Goal: Information Seeking & Learning: Learn about a topic

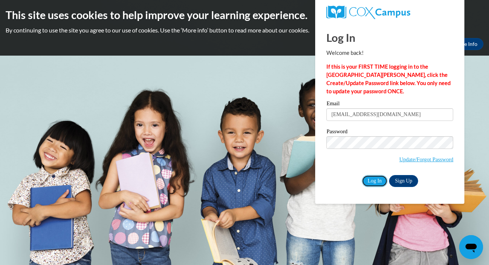
click at [374, 178] on input "Log In" at bounding box center [375, 181] width 26 height 12
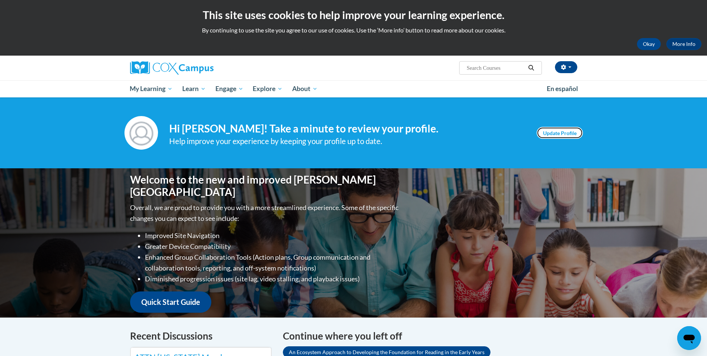
click at [552, 133] on link "Update Profile" at bounding box center [560, 133] width 46 height 12
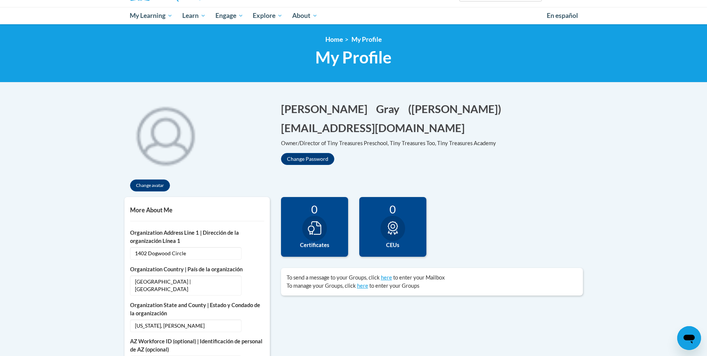
scroll to position [37, 0]
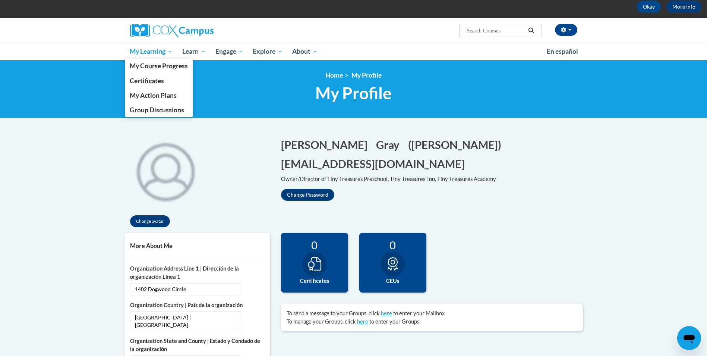
click at [151, 50] on span "My Learning" at bounding box center [151, 51] width 43 height 9
click at [148, 64] on span "My Course Progress" at bounding box center [159, 66] width 58 height 8
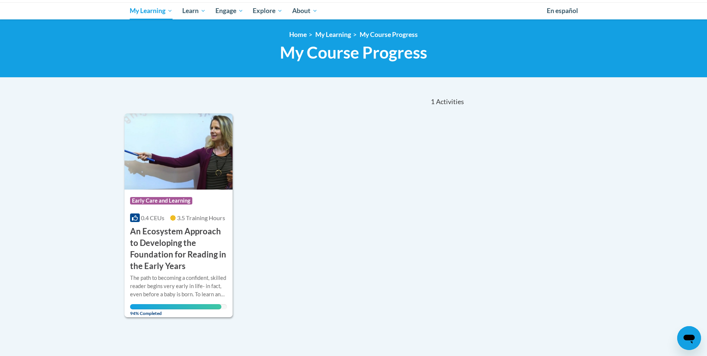
scroll to position [58, 0]
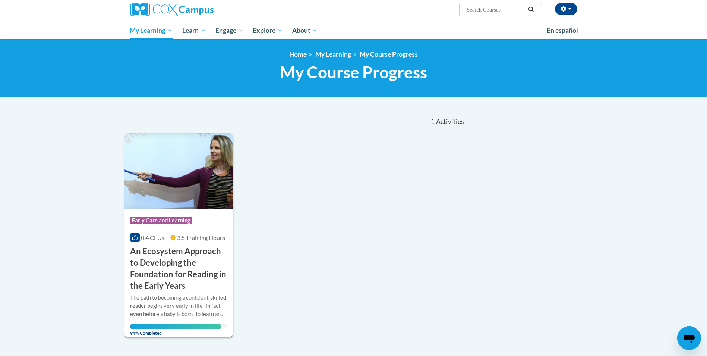
click at [153, 286] on h3 "An Ecosystem Approach to Developing the Foundation for Reading in the Early Yea…" at bounding box center [178, 268] width 97 height 46
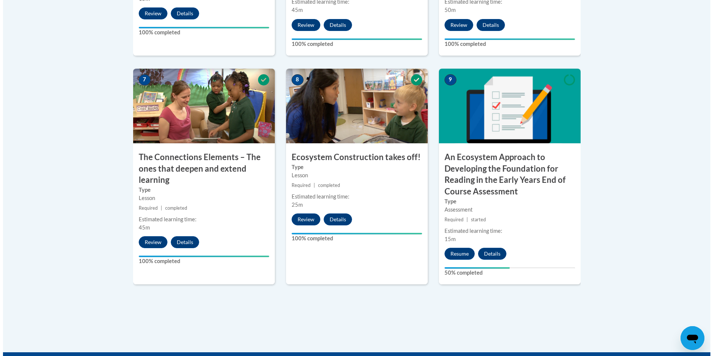
scroll to position [634, 0]
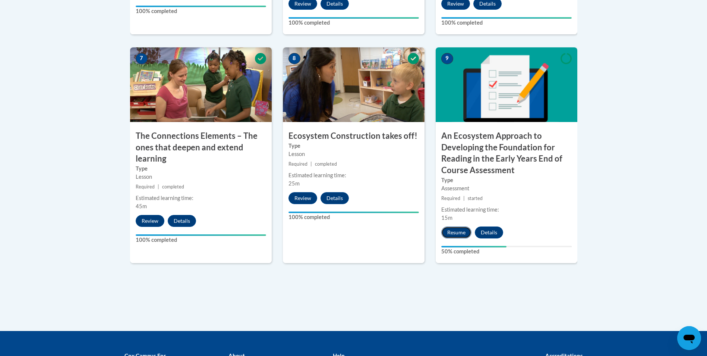
click at [453, 230] on button "Resume" at bounding box center [457, 232] width 30 height 12
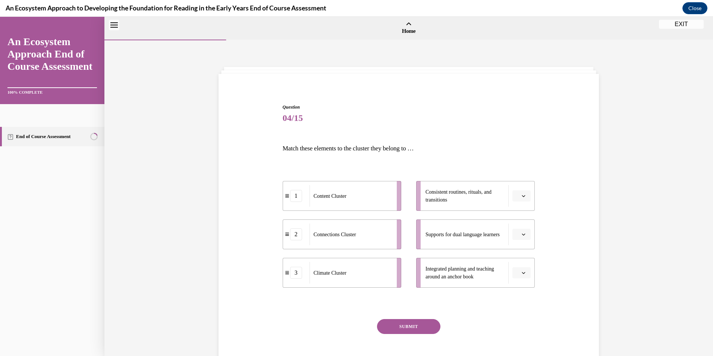
scroll to position [23, 0]
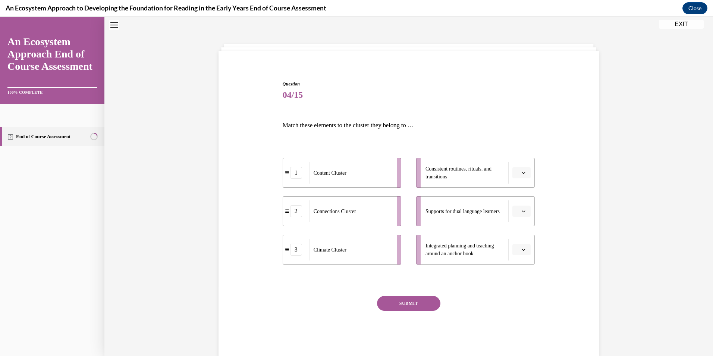
click at [522, 248] on icon "button" at bounding box center [524, 250] width 4 height 4
click at [517, 293] on span "2" at bounding box center [516, 296] width 3 height 6
click at [522, 171] on icon "button" at bounding box center [524, 173] width 4 height 4
click at [515, 233] on span "3" at bounding box center [516, 234] width 3 height 6
click at [522, 173] on icon "button" at bounding box center [523, 173] width 3 height 2
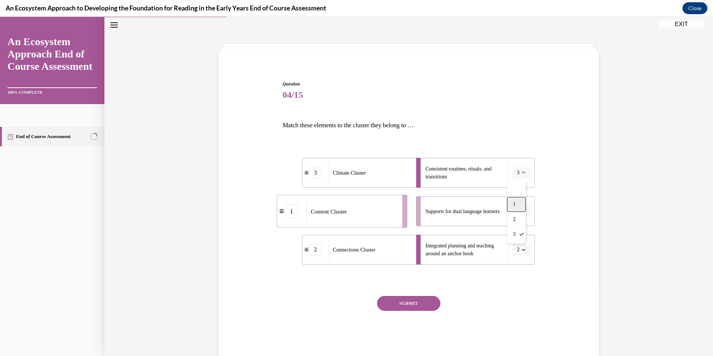
click at [514, 202] on span "1" at bounding box center [514, 204] width 3 height 6
click at [522, 210] on icon "button" at bounding box center [524, 211] width 4 height 4
click at [516, 270] on span "3" at bounding box center [516, 273] width 3 height 6
click at [406, 304] on button "SUBMIT" at bounding box center [408, 303] width 63 height 15
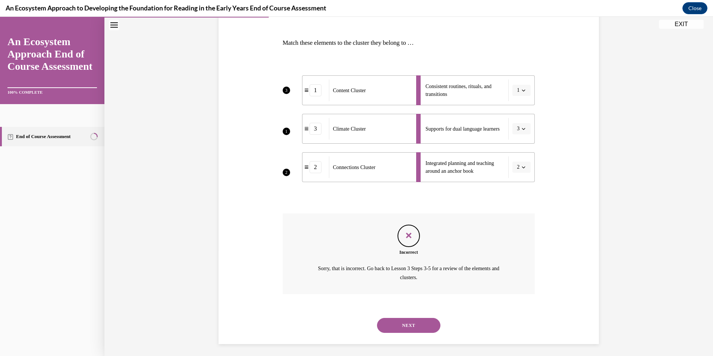
scroll to position [109, 0]
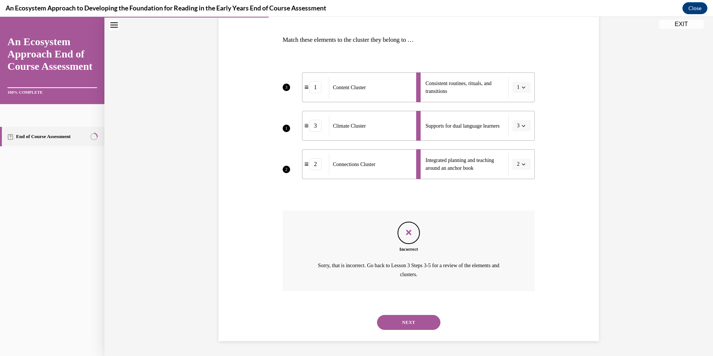
drag, startPoint x: 404, startPoint y: 321, endPoint x: 416, endPoint y: 318, distance: 12.4
click at [404, 321] on button "NEXT" at bounding box center [408, 322] width 63 height 15
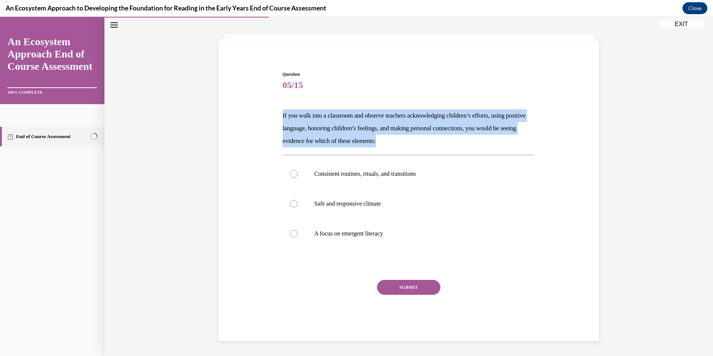
drag, startPoint x: 410, startPoint y: 141, endPoint x: 279, endPoint y: 111, distance: 134.1
click at [281, 111] on div "Question 05/15 If you walk into a classroom and observe teachers acknowledging …" at bounding box center [409, 200] width 256 height 281
drag, startPoint x: 279, startPoint y: 111, endPoint x: 305, endPoint y: 117, distance: 27.1
copy p "If you walk into a classroom and observe teachers acknowledging children’s effo…"
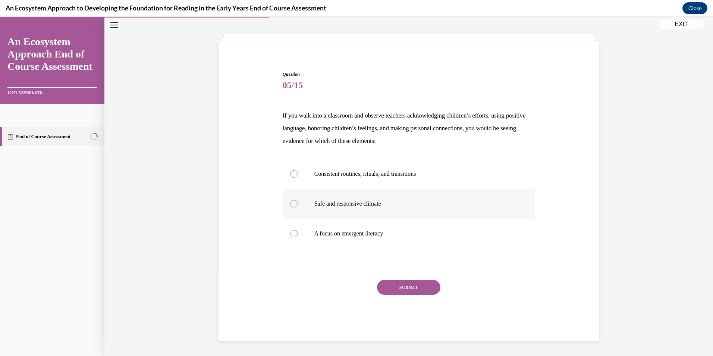
click at [288, 201] on label "Safe and responsive climate" at bounding box center [409, 204] width 252 height 30
click at [290, 201] on input "Safe and responsive climate" at bounding box center [293, 203] width 7 height 7
radio input "true"
click at [395, 287] on button "SUBMIT" at bounding box center [408, 287] width 63 height 15
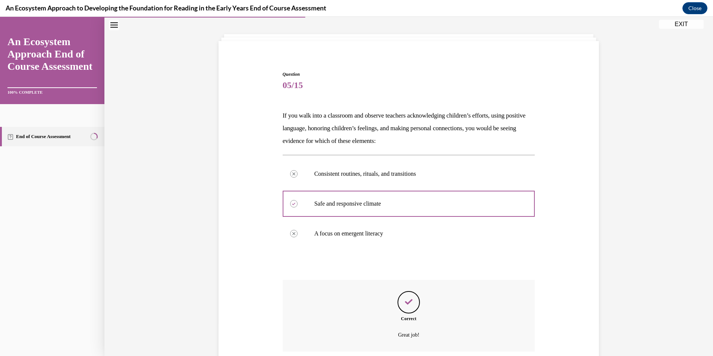
scroll to position [93, 0]
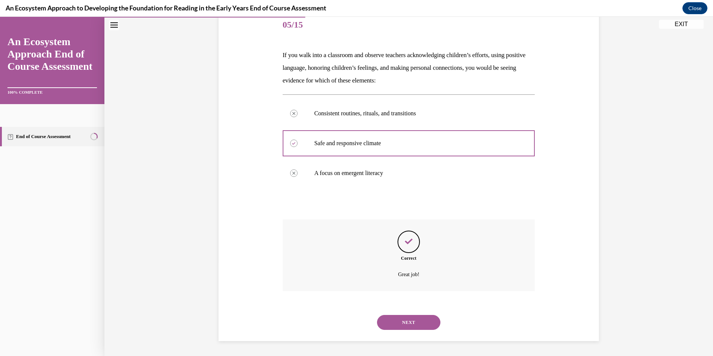
click at [408, 326] on button "NEXT" at bounding box center [408, 322] width 63 height 15
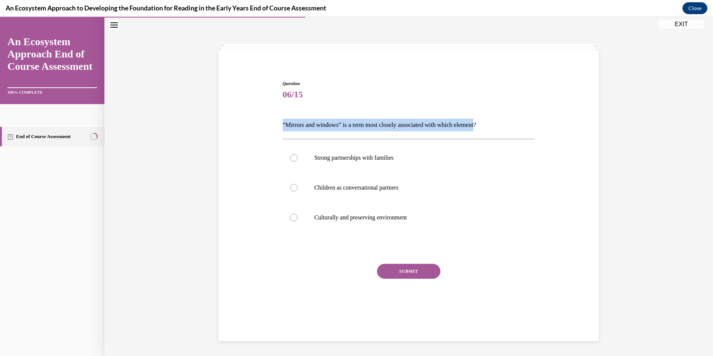
drag, startPoint x: 487, startPoint y: 125, endPoint x: 258, endPoint y: 119, distance: 228.3
click at [258, 119] on div "Question 06/15 “Mirrors and windows” is a term most closely associated with whi…" at bounding box center [409, 191] width 384 height 267
drag, startPoint x: 258, startPoint y: 119, endPoint x: 358, endPoint y: 120, distance: 99.6
copy p "“Mirrors and windows” is a term most closely associated with which element"
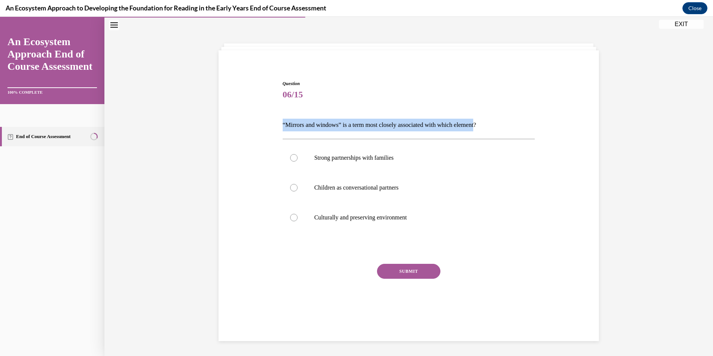
copy p "“Mirrors and windows” is a term most closely associated with which element"
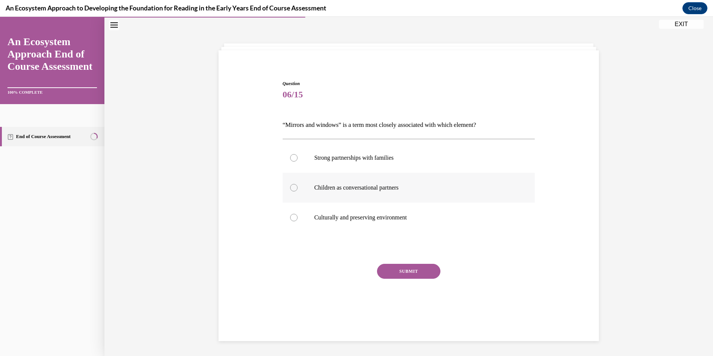
click at [290, 186] on div at bounding box center [293, 187] width 7 height 7
click at [290, 186] on input "Children as conversational partners" at bounding box center [293, 187] width 7 height 7
radio input "true"
click at [403, 271] on button "SUBMIT" at bounding box center [408, 271] width 63 height 15
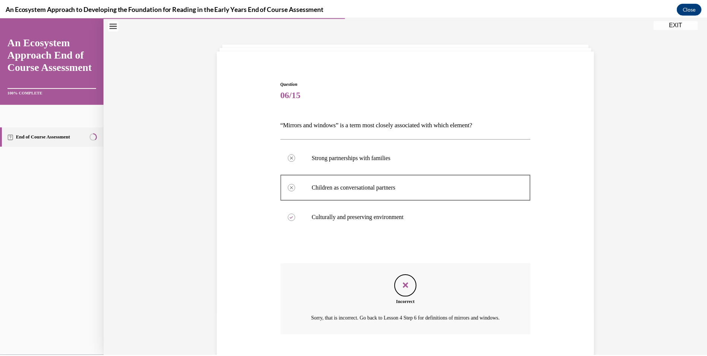
scroll to position [77, 0]
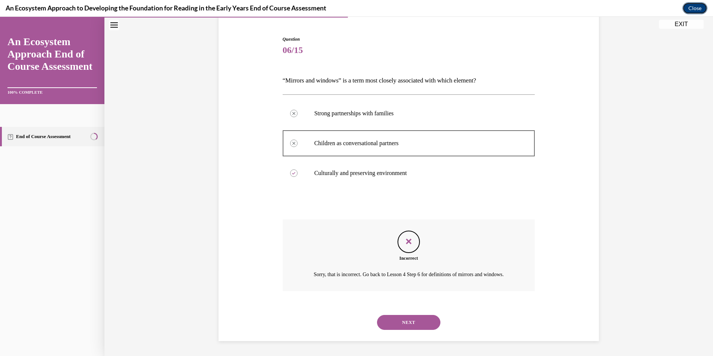
click at [695, 8] on button "Close" at bounding box center [694, 8] width 25 height 12
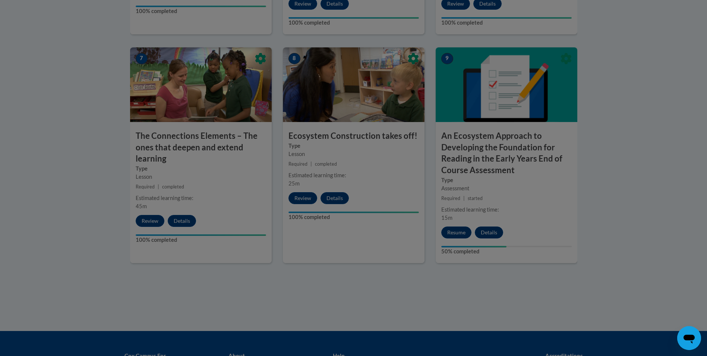
click at [490, 232] on div at bounding box center [353, 178] width 707 height 356
click at [491, 235] on div at bounding box center [353, 178] width 707 height 356
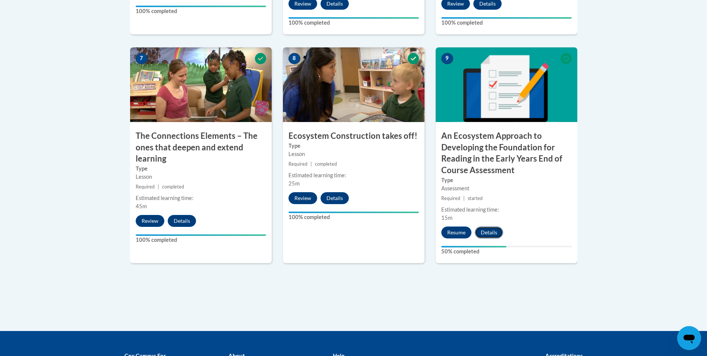
click at [489, 229] on button "Details" at bounding box center [489, 232] width 28 height 12
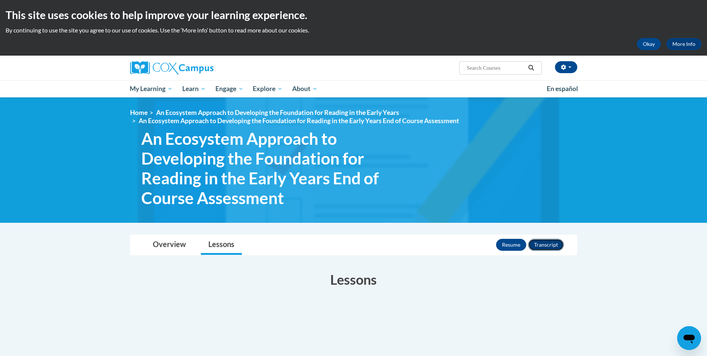
click at [543, 244] on button "Transcript" at bounding box center [546, 245] width 36 height 12
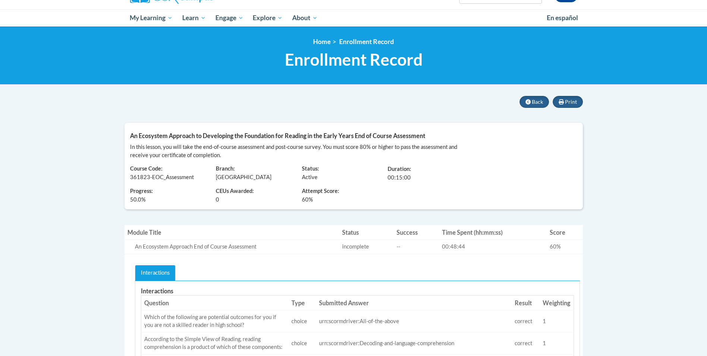
scroll to position [103, 0]
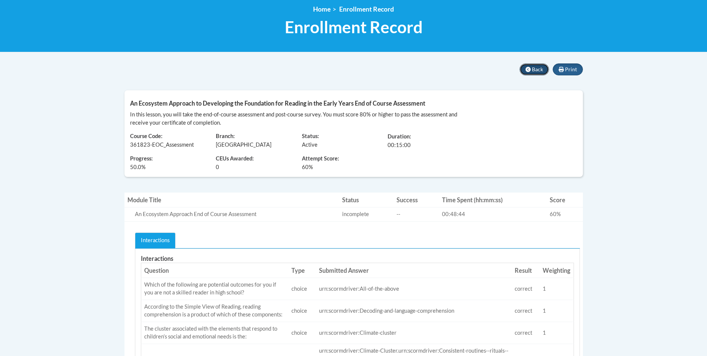
click at [535, 65] on button "Back" at bounding box center [534, 69] width 29 height 12
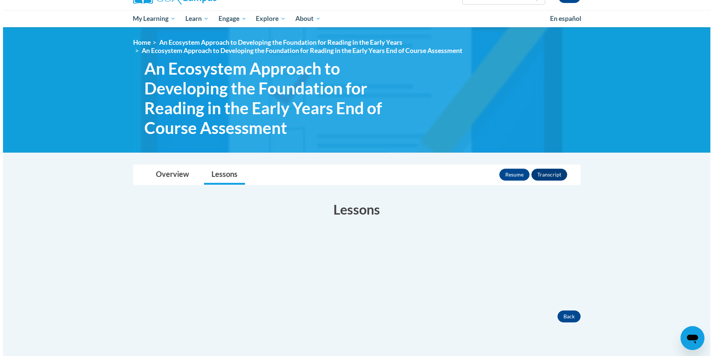
scroll to position [75, 0]
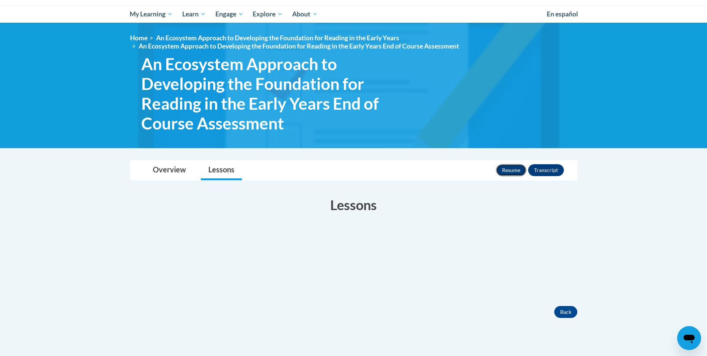
click at [512, 172] on button "Resume" at bounding box center [511, 170] width 30 height 12
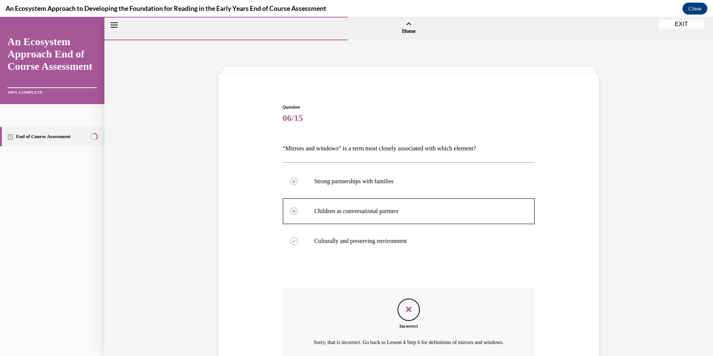
scroll to position [77, 0]
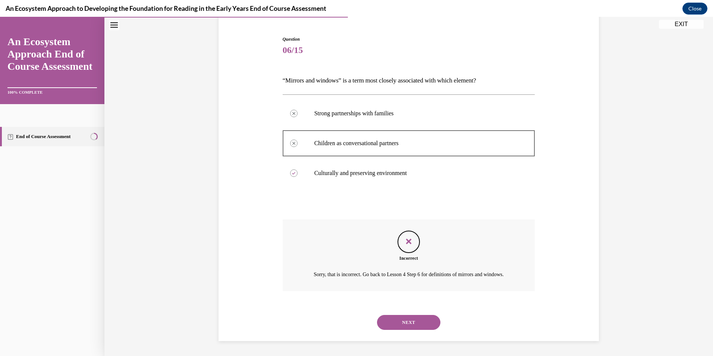
click at [404, 321] on button "NEXT" at bounding box center [408, 322] width 63 height 15
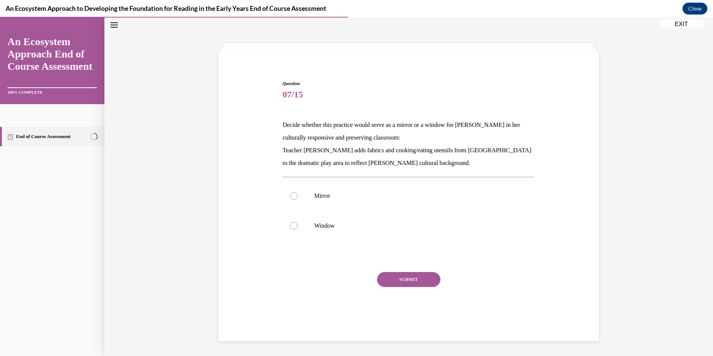
scroll to position [23, 0]
click at [290, 193] on div at bounding box center [293, 195] width 7 height 7
click at [290, 193] on input "Mirror" at bounding box center [293, 195] width 7 height 7
radio input "true"
click at [405, 279] on button "SUBMIT" at bounding box center [408, 279] width 63 height 15
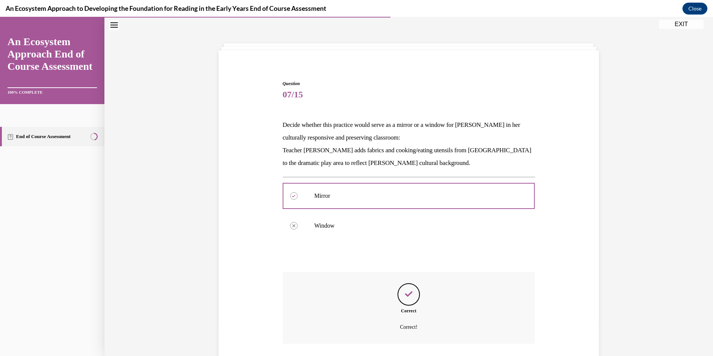
scroll to position [76, 0]
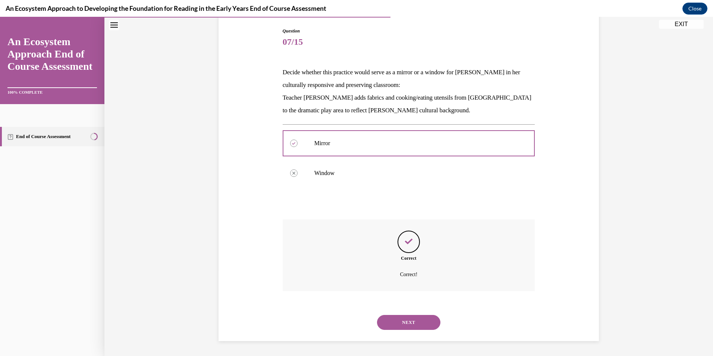
click at [391, 320] on button "NEXT" at bounding box center [408, 322] width 63 height 15
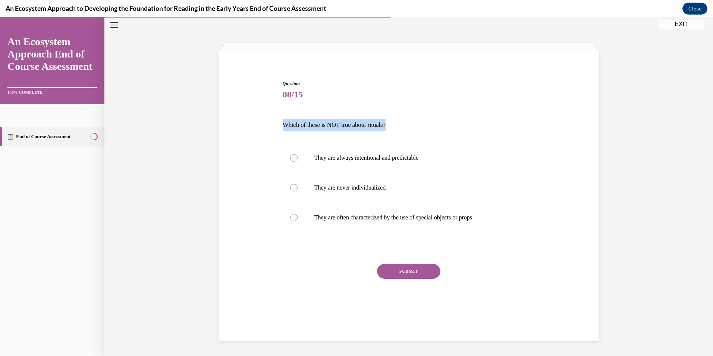
drag, startPoint x: 396, startPoint y: 124, endPoint x: 279, endPoint y: 117, distance: 118.0
click at [281, 117] on div "Question 08/15 Which of these is NOT true about rituals? They are always intent…" at bounding box center [409, 197] width 256 height 256
drag, startPoint x: 279, startPoint y: 117, endPoint x: 335, endPoint y: 126, distance: 57.3
copy p "Which of these is NOT true about rituals?"
click at [290, 214] on div at bounding box center [293, 217] width 7 height 7
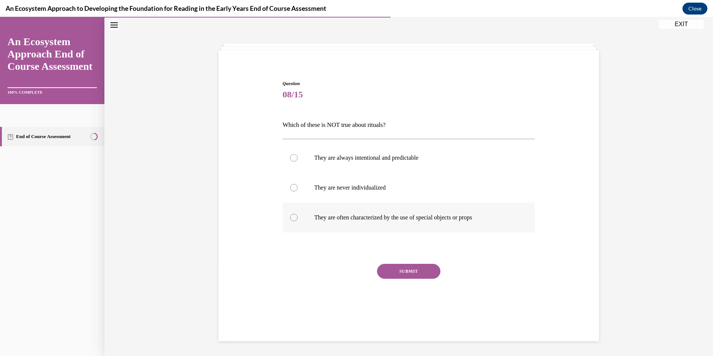
click at [290, 214] on input "They are often characterized by the use of special objects or props" at bounding box center [293, 217] width 7 height 7
radio input "true"
click at [407, 270] on button "SUBMIT" at bounding box center [408, 271] width 63 height 15
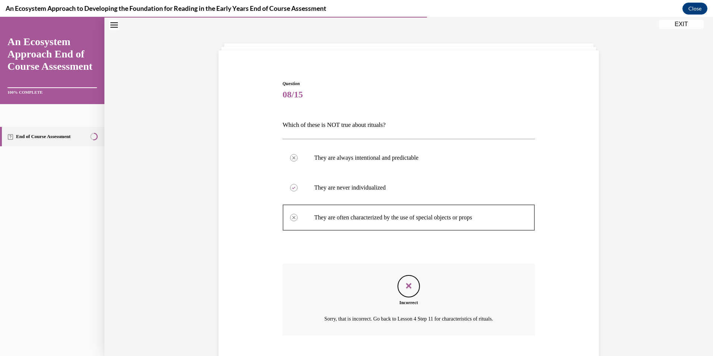
scroll to position [68, 0]
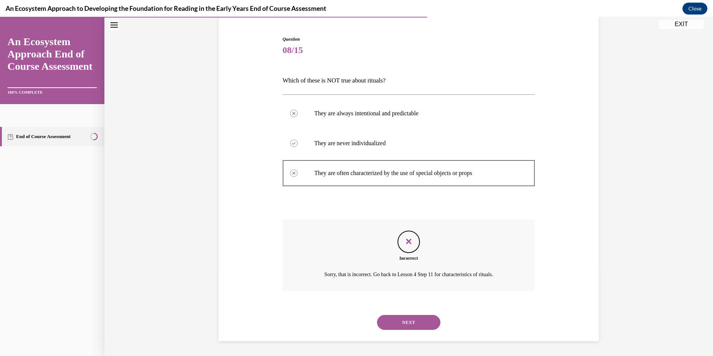
click at [404, 320] on button "NEXT" at bounding box center [408, 322] width 63 height 15
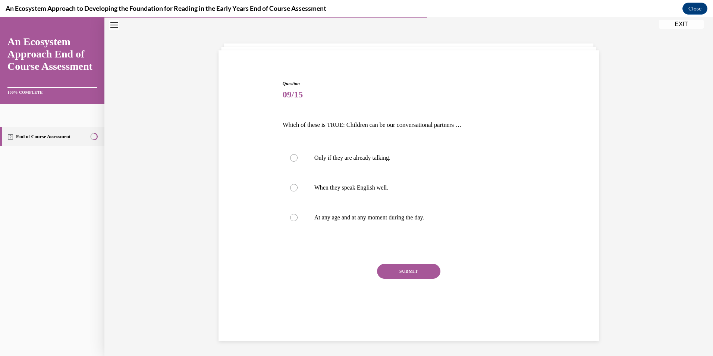
scroll to position [23, 0]
click at [287, 153] on label "Only if they are already talking." at bounding box center [409, 158] width 252 height 30
click at [290, 154] on input "Only if they are already talking." at bounding box center [293, 157] width 7 height 7
radio input "true"
click at [400, 267] on button "SUBMIT" at bounding box center [408, 271] width 63 height 15
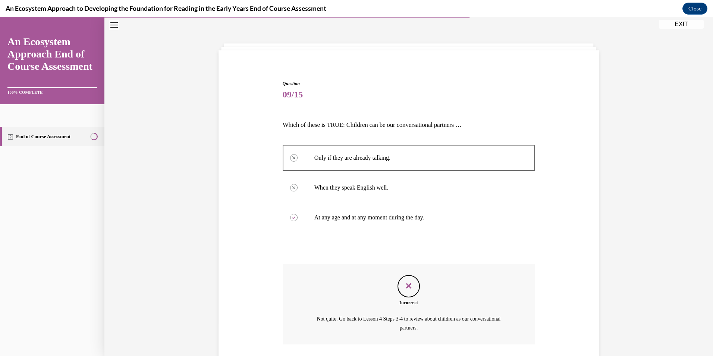
scroll to position [77, 0]
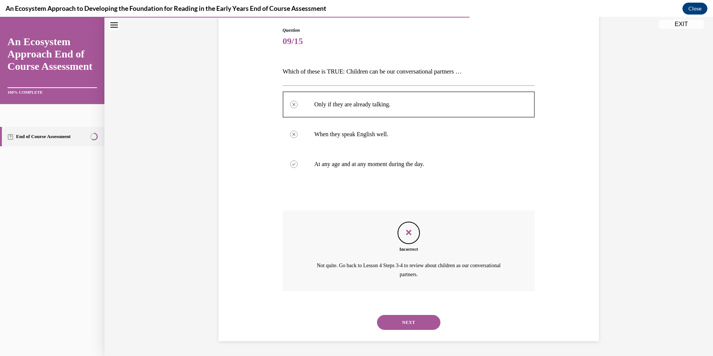
click at [399, 320] on button "NEXT" at bounding box center [408, 322] width 63 height 15
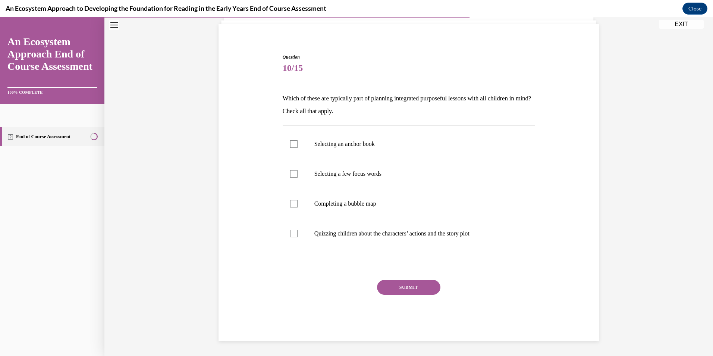
scroll to position [50, 0]
click at [293, 142] on div at bounding box center [293, 143] width 7 height 7
click at [293, 142] on input "Selecting an anchor book" at bounding box center [293, 143] width 7 height 7
checkbox input "true"
click at [290, 173] on div at bounding box center [293, 173] width 7 height 7
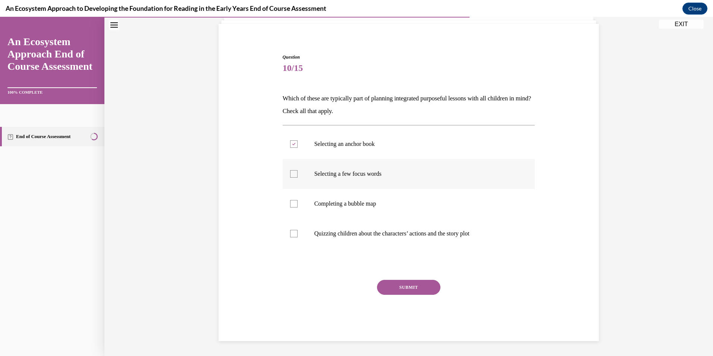
click at [290, 173] on input "Selecting a few focus words" at bounding box center [293, 173] width 7 height 7
checkbox input "true"
click at [290, 232] on div at bounding box center [293, 233] width 7 height 7
click at [290, 232] on input "Quizzing children about the characters’ actions and the story plot" at bounding box center [293, 233] width 7 height 7
checkbox input "true"
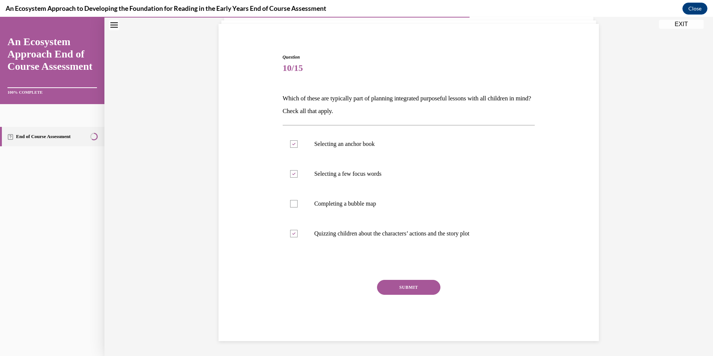
click at [390, 285] on button "SUBMIT" at bounding box center [408, 287] width 63 height 15
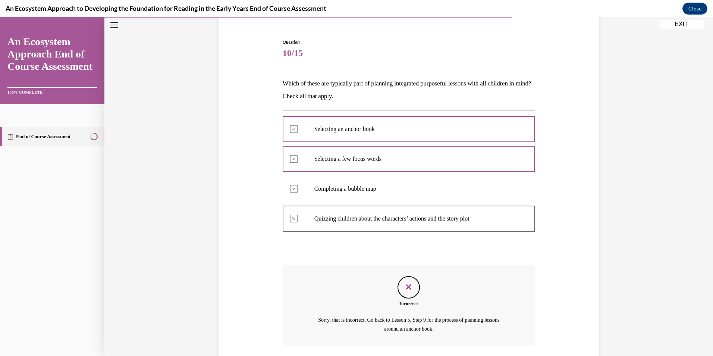
scroll to position [119, 0]
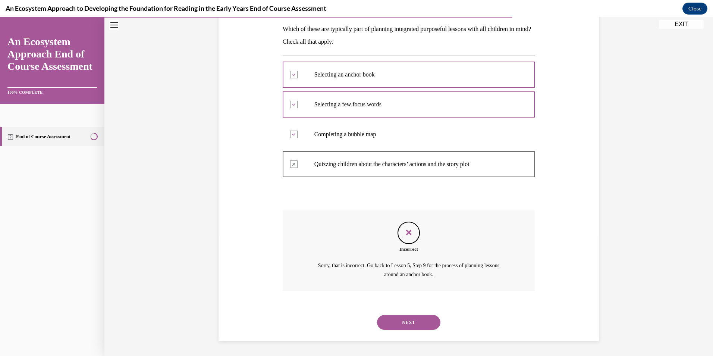
click at [402, 321] on button "NEXT" at bounding box center [408, 322] width 63 height 15
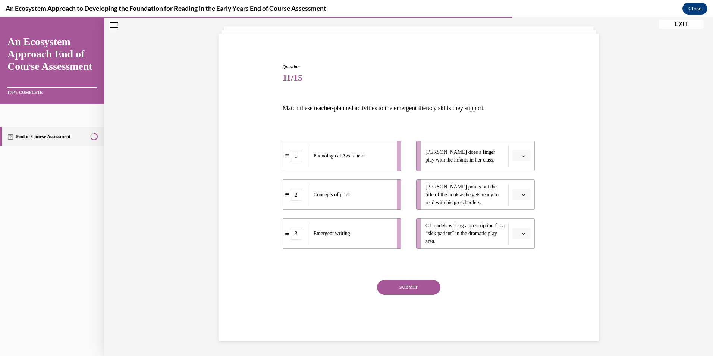
click at [522, 195] on icon "button" at bounding box center [524, 195] width 4 height 4
click at [516, 224] on span "1" at bounding box center [516, 226] width 3 height 6
click at [522, 234] on icon "button" at bounding box center [523, 234] width 3 height 2
click at [517, 295] on span "3" at bounding box center [516, 295] width 3 height 6
click at [521, 153] on span "button" at bounding box center [523, 155] width 5 height 5
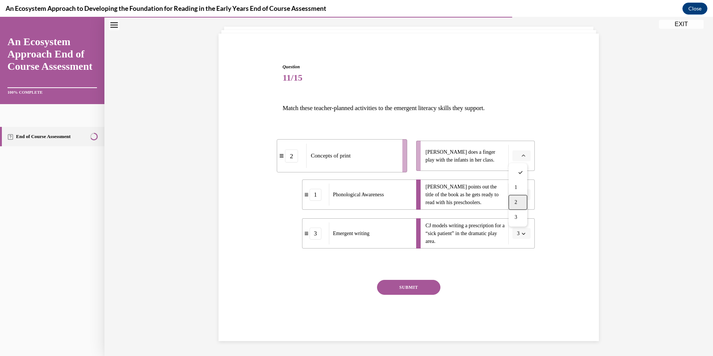
click at [513, 200] on div "2" at bounding box center [518, 202] width 19 height 15
click at [399, 281] on button "SUBMIT" at bounding box center [408, 287] width 63 height 15
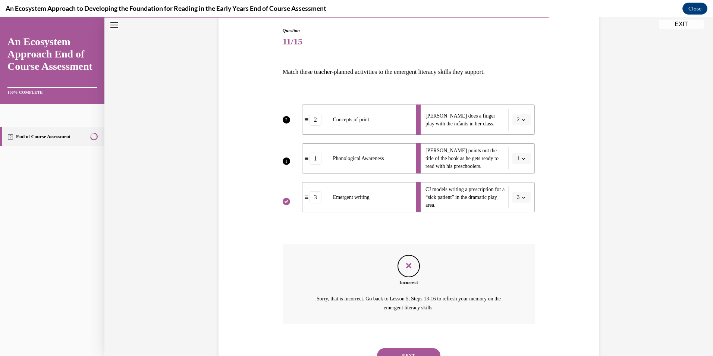
scroll to position [110, 0]
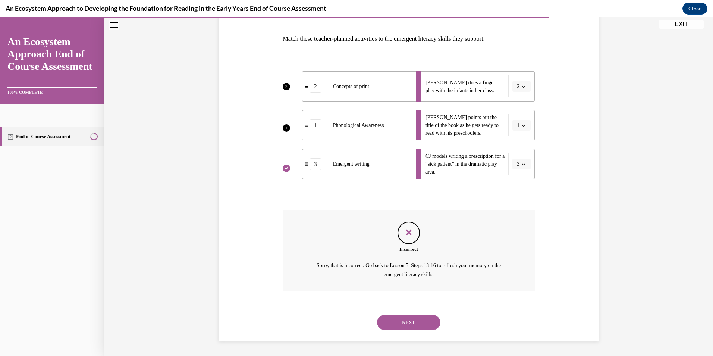
click at [412, 321] on button "NEXT" at bounding box center [408, 322] width 63 height 15
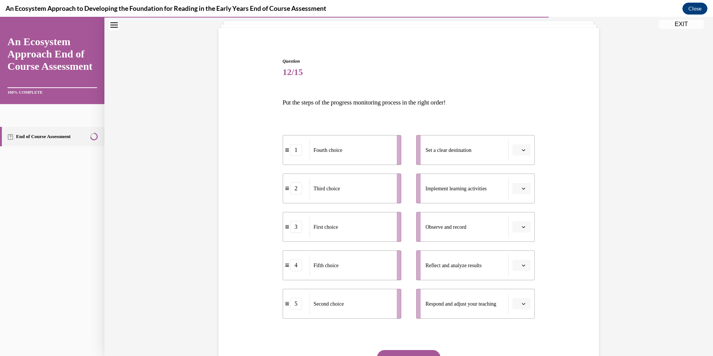
scroll to position [75, 0]
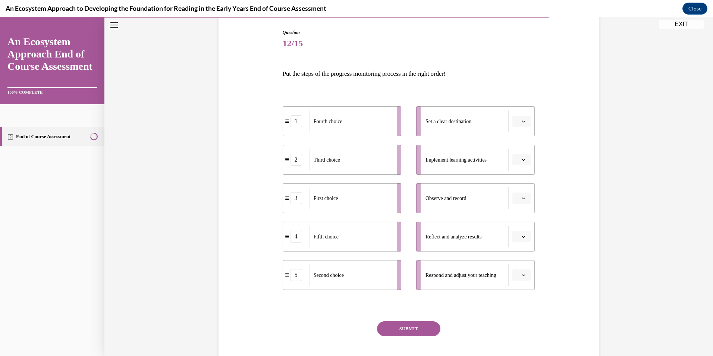
click at [408, 326] on button "SUBMIT" at bounding box center [408, 328] width 63 height 15
click at [377, 336] on div "SUBMIT" at bounding box center [409, 339] width 252 height 37
click at [398, 328] on button "SUBMIT" at bounding box center [408, 328] width 63 height 15
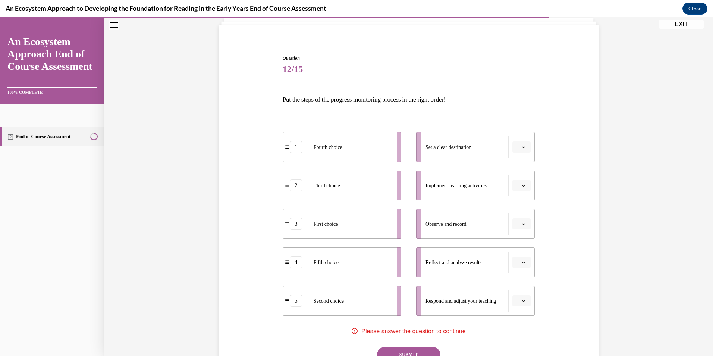
scroll to position [0, 0]
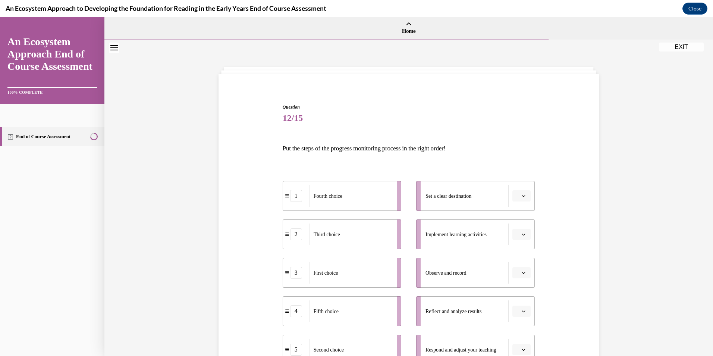
click at [45, 137] on link "End of Course Assessment" at bounding box center [52, 136] width 104 height 19
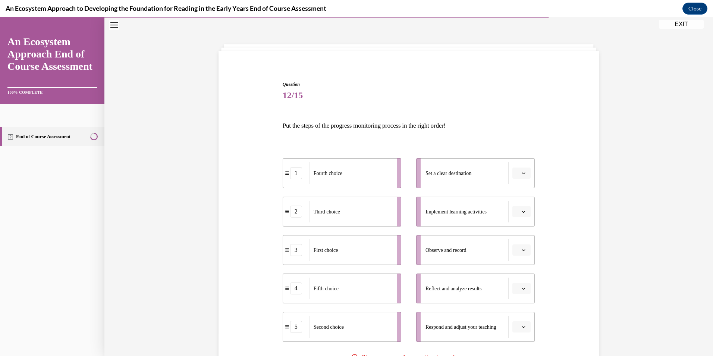
click at [47, 131] on link "End of Course Assessment" at bounding box center [52, 136] width 104 height 19
